Goal: Information Seeking & Learning: Learn about a topic

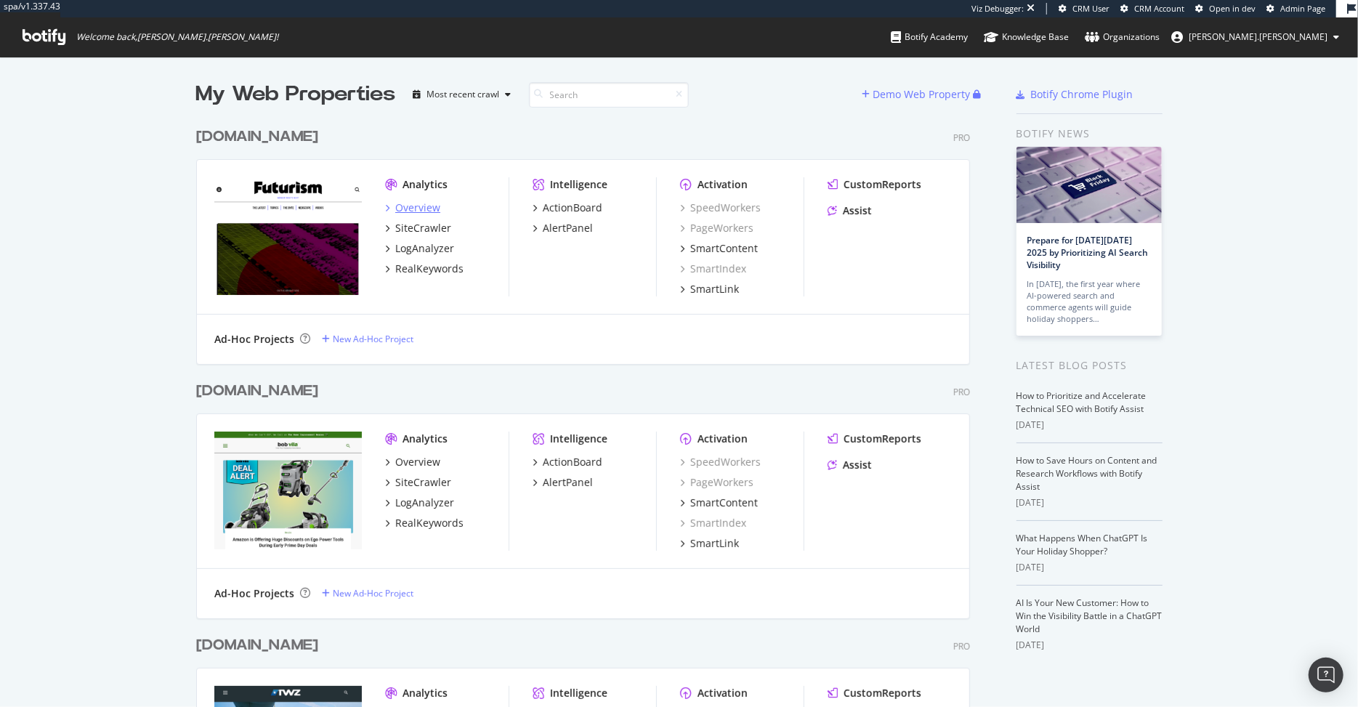
click at [411, 208] on div "Overview" at bounding box center [417, 208] width 45 height 15
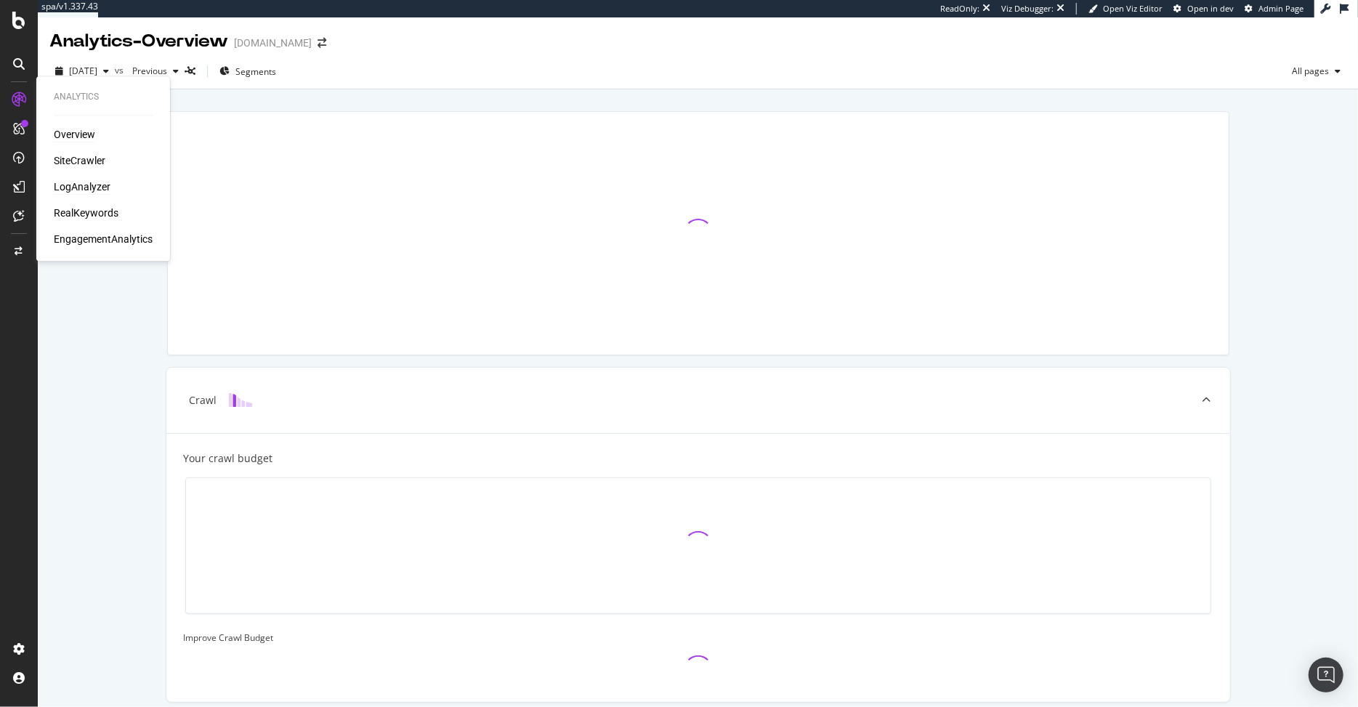
click at [78, 190] on div "LogAnalyzer" at bounding box center [82, 187] width 57 height 15
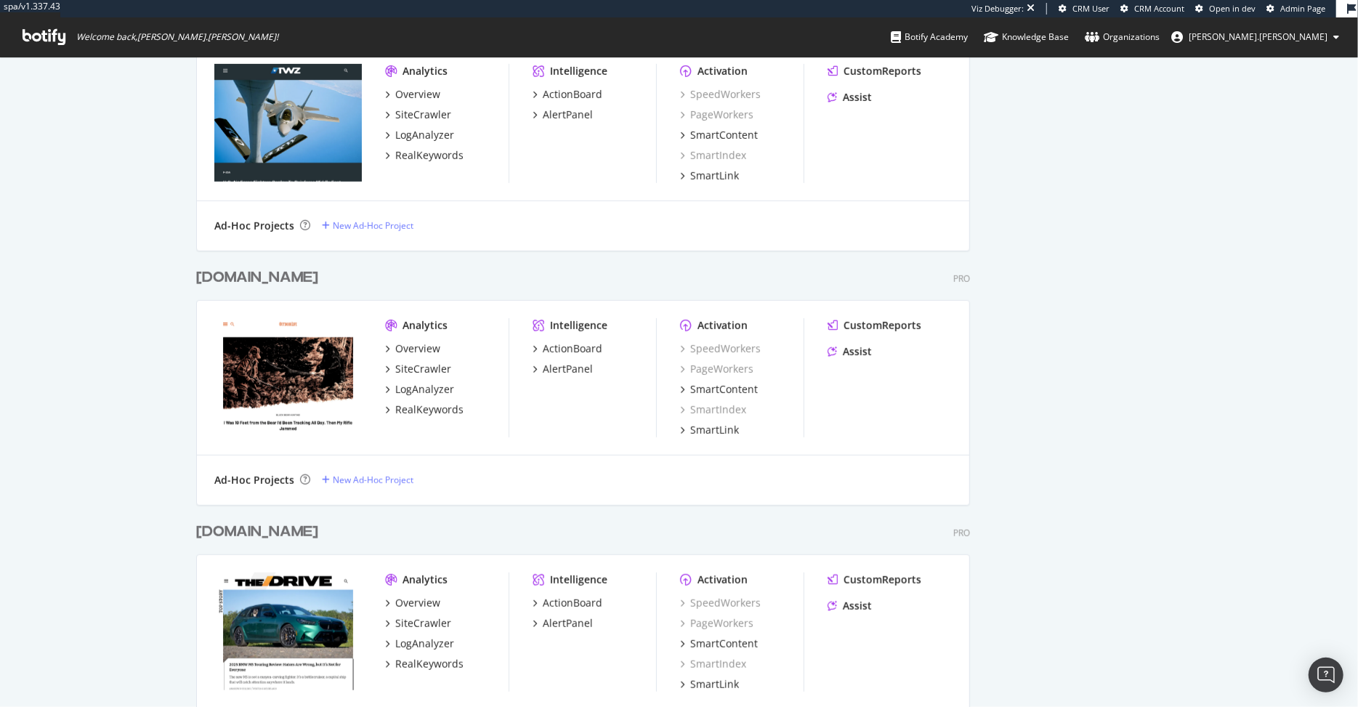
scroll to position [656, 0]
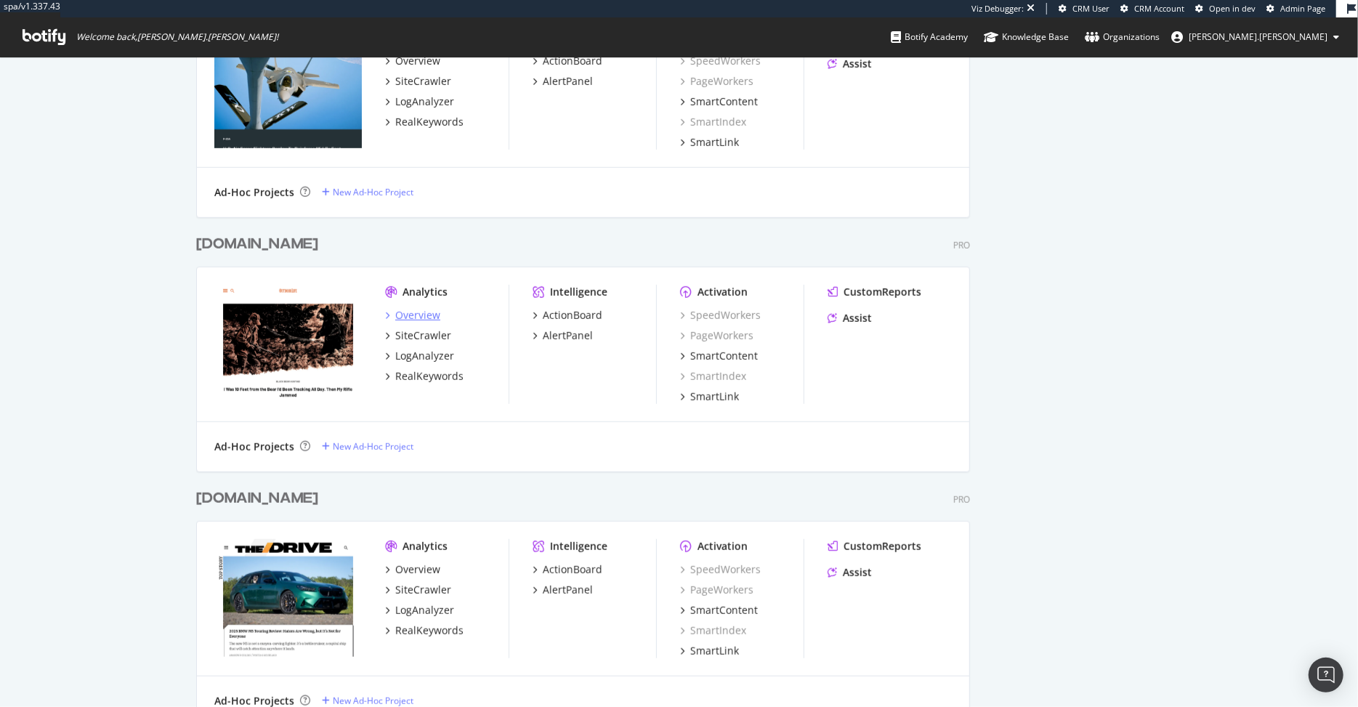
click at [412, 310] on div "Overview" at bounding box center [417, 315] width 45 height 15
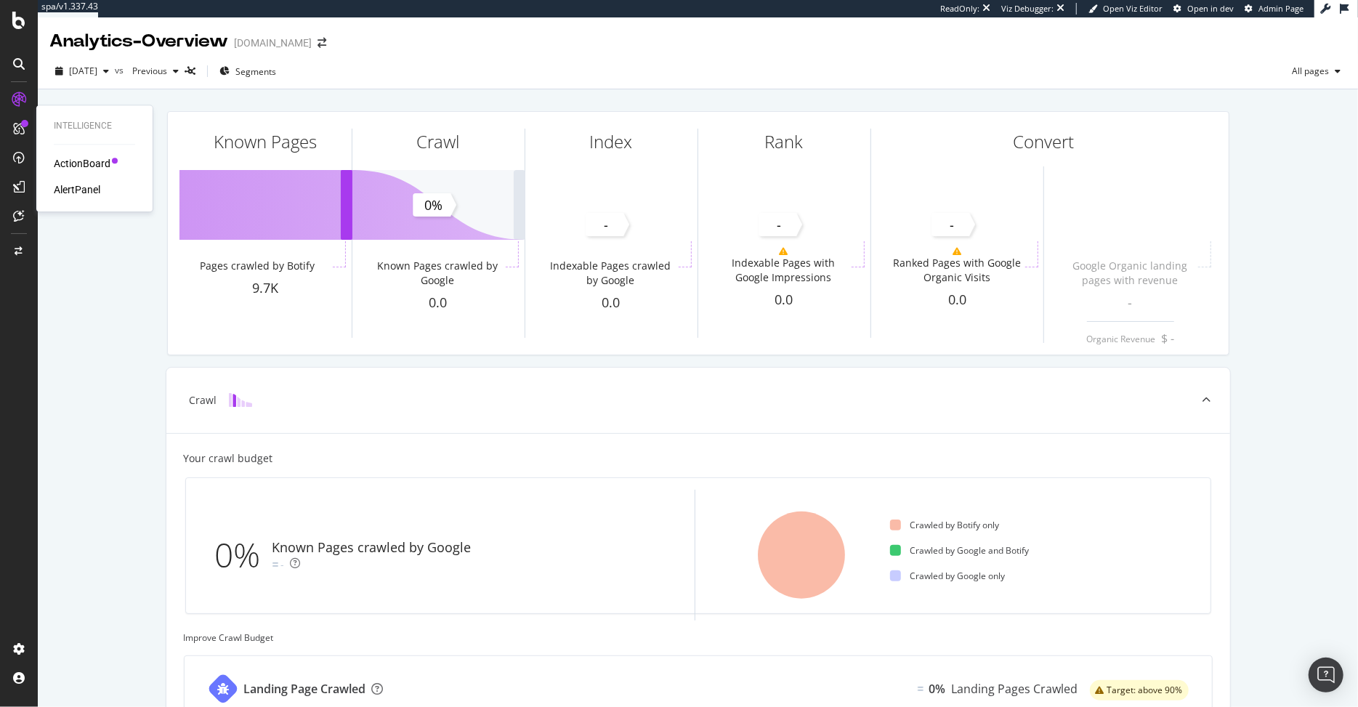
click at [94, 174] on div "ActionBoard AlertPanel" at bounding box center [94, 176] width 81 height 41
click at [89, 164] on div "ActionBoard" at bounding box center [82, 163] width 57 height 15
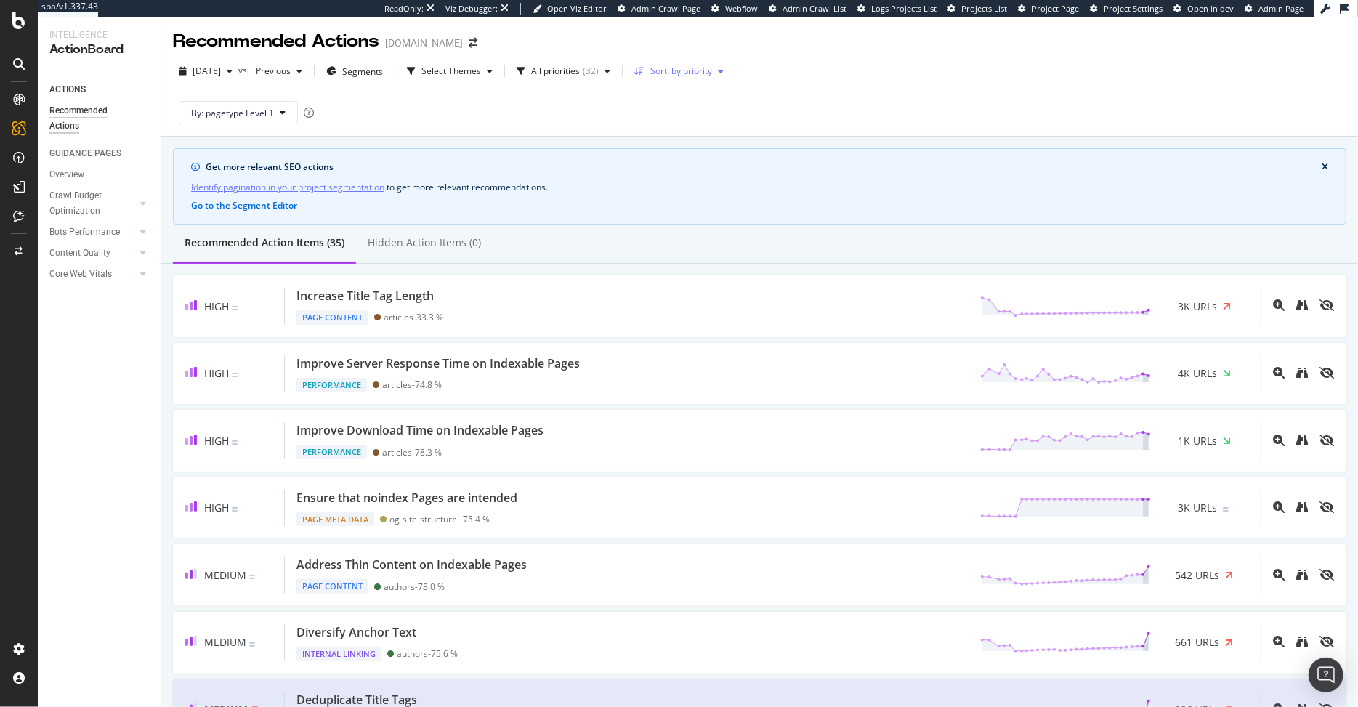
click at [712, 71] on div "Sort: by priority" at bounding box center [682, 71] width 62 height 9
click at [481, 69] on div "Select Themes" at bounding box center [452, 71] width 60 height 9
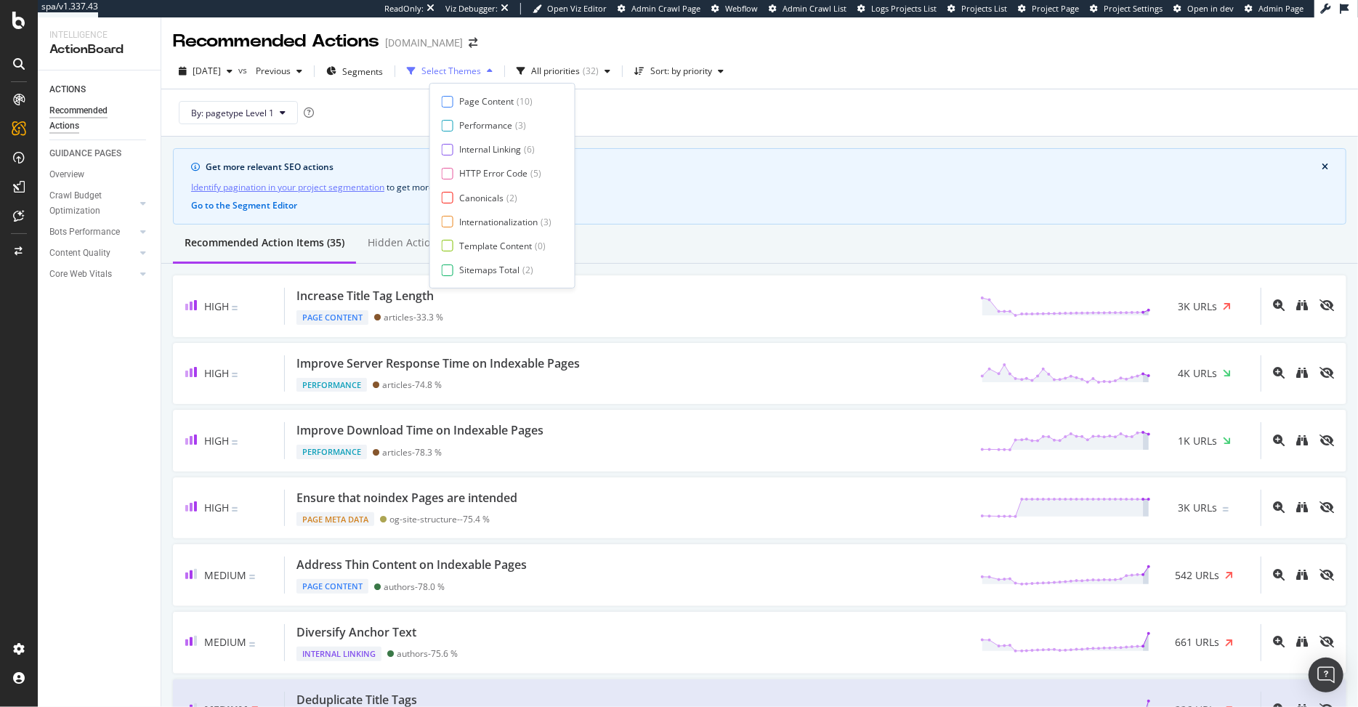
click at [481, 69] on div "Select Themes" at bounding box center [452, 71] width 60 height 9
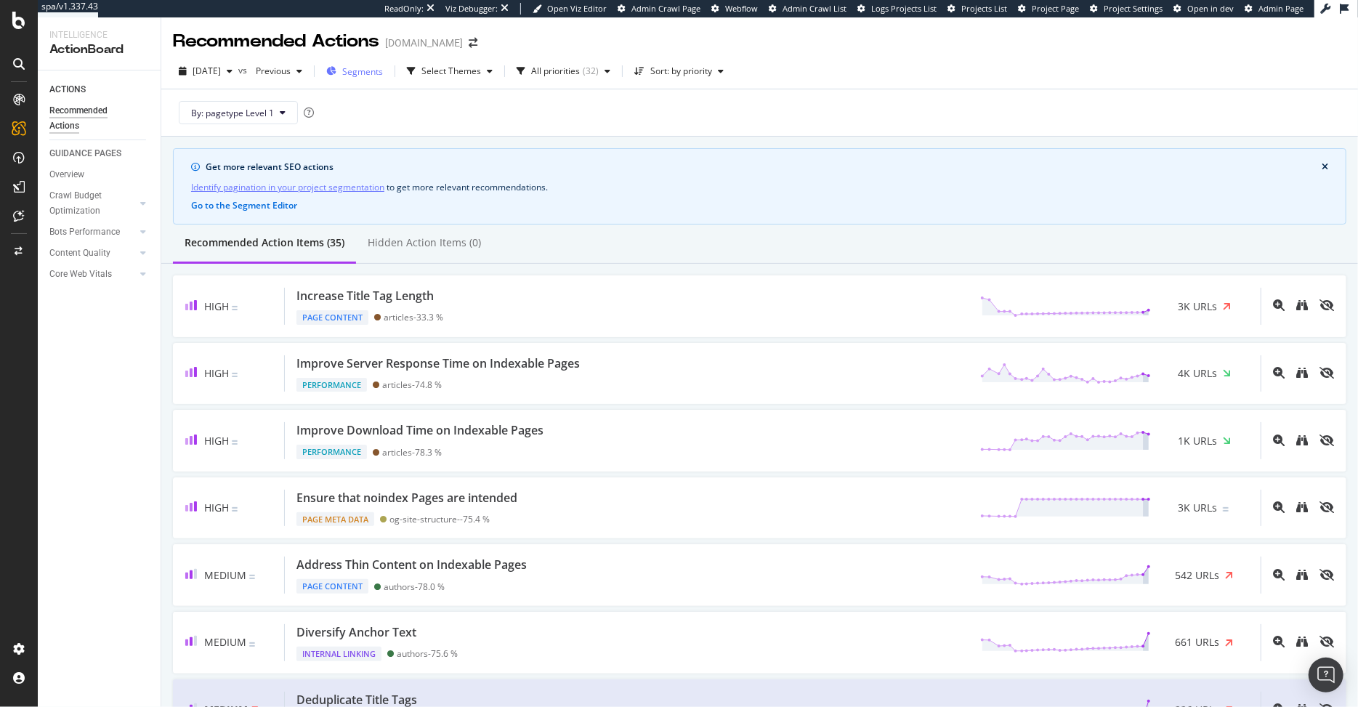
click at [383, 70] on span "Segments" at bounding box center [362, 71] width 41 height 12
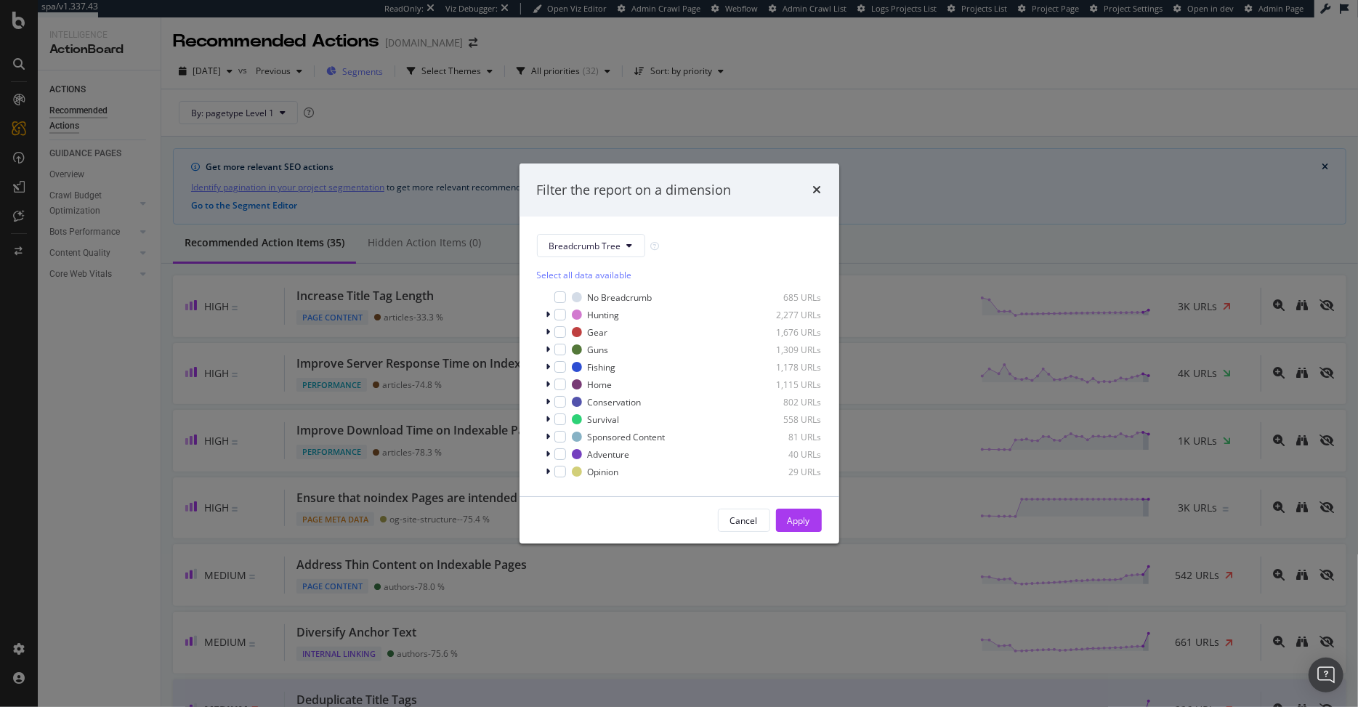
click at [407, 70] on div "Filter the report on a dimension Breadcrumb Tree Select all data available No B…" at bounding box center [679, 353] width 1358 height 707
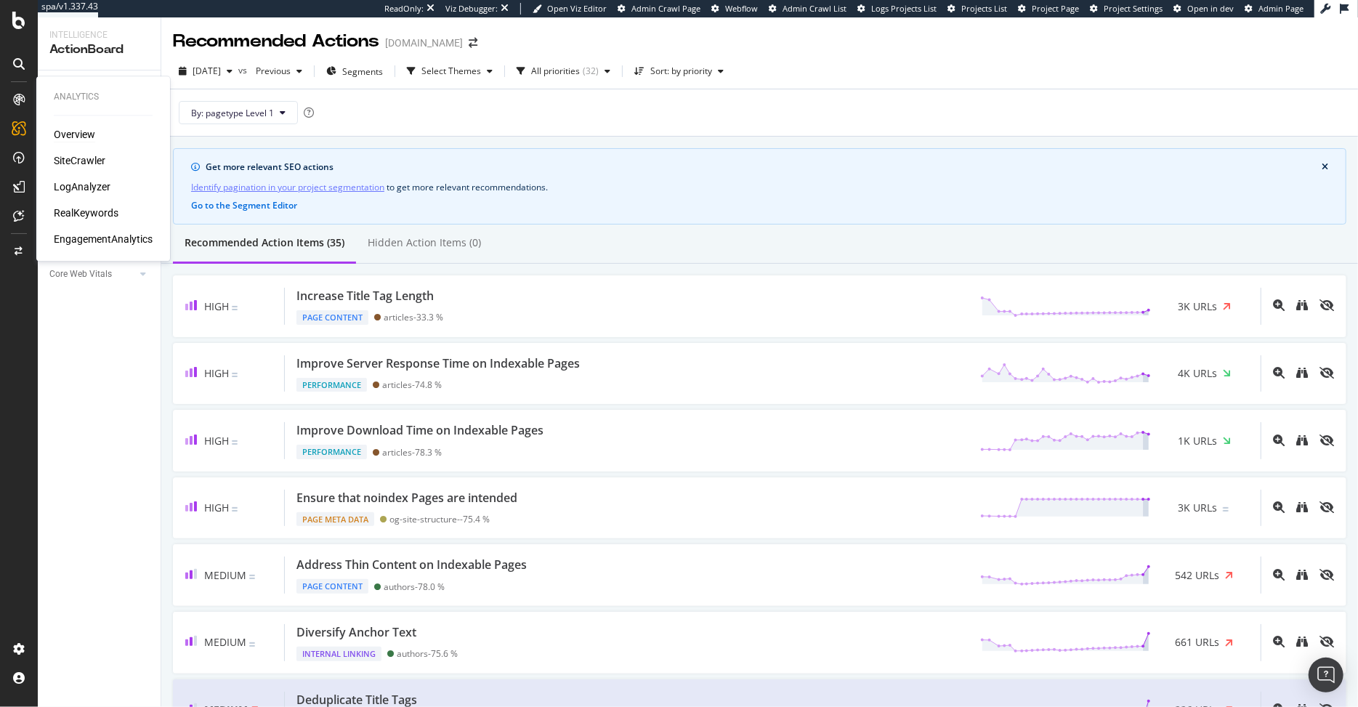
click at [63, 132] on div "Overview" at bounding box center [74, 134] width 41 height 15
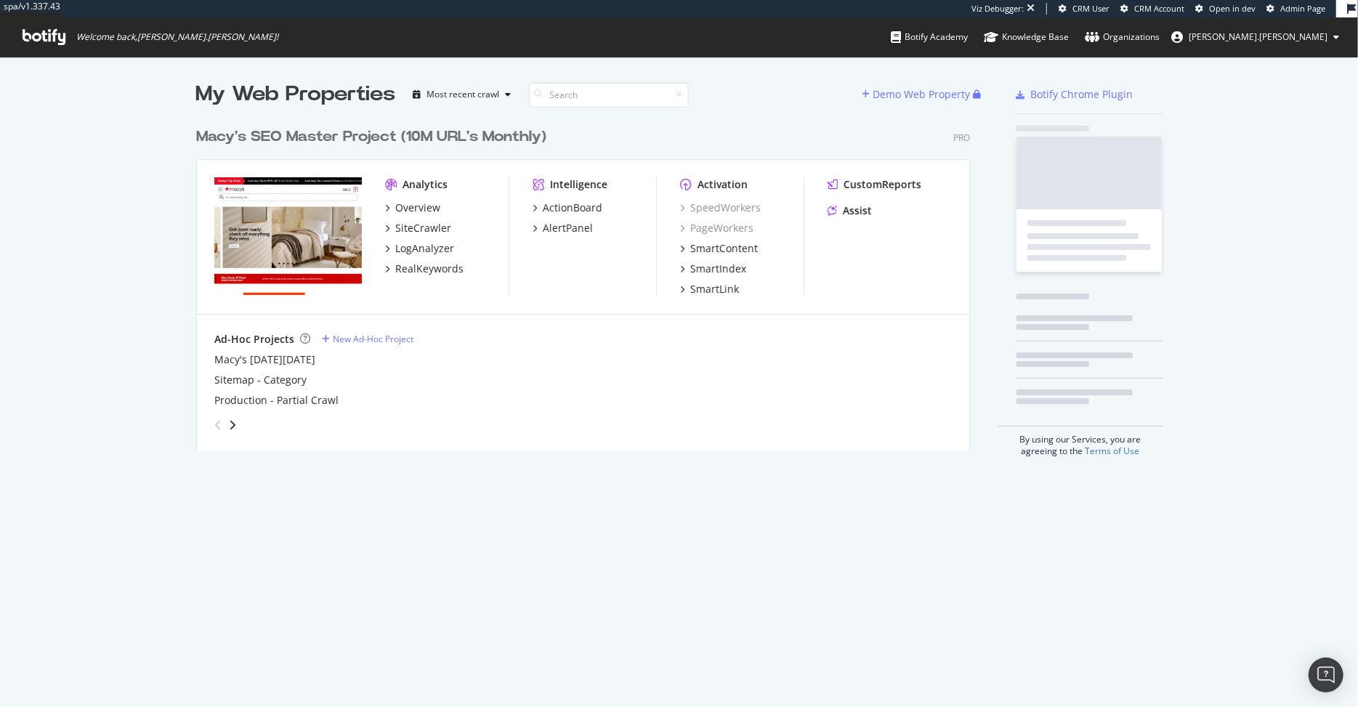
scroll to position [342, 785]
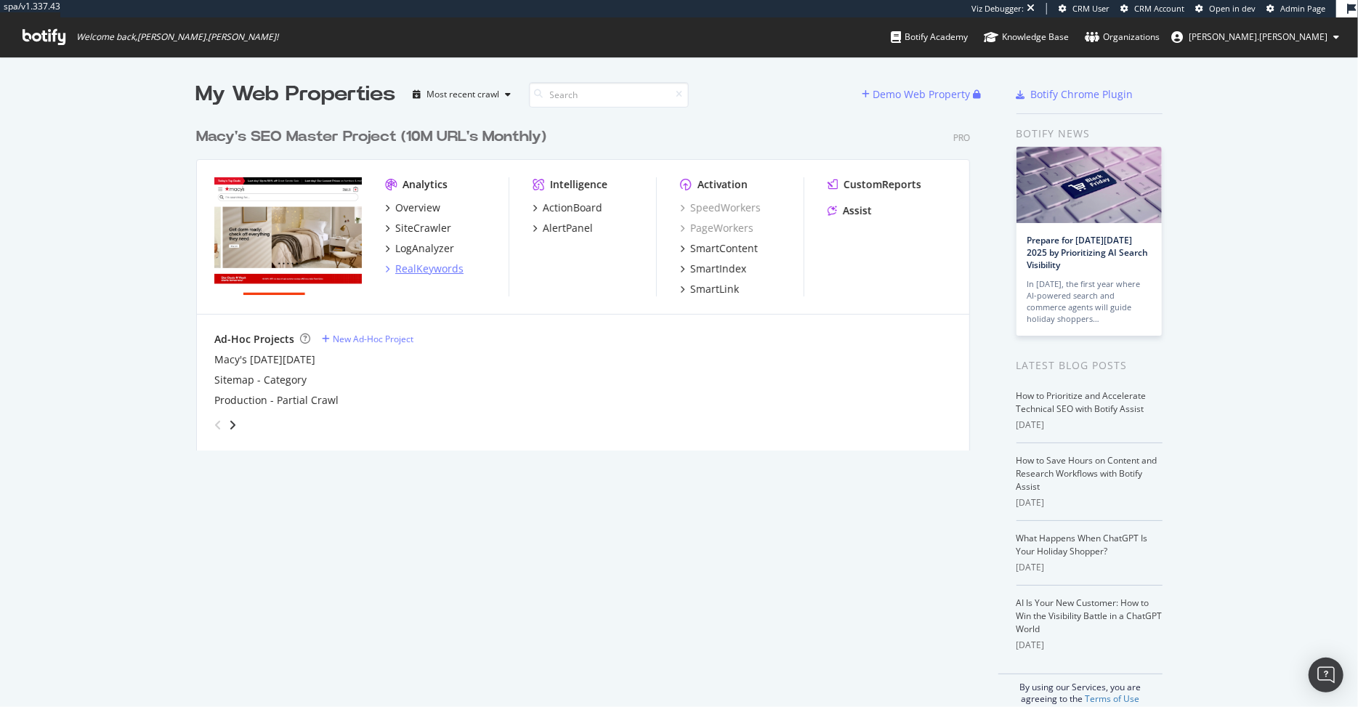
click at [435, 267] on div "RealKeywords" at bounding box center [429, 269] width 68 height 15
